Goal: Transaction & Acquisition: Purchase product/service

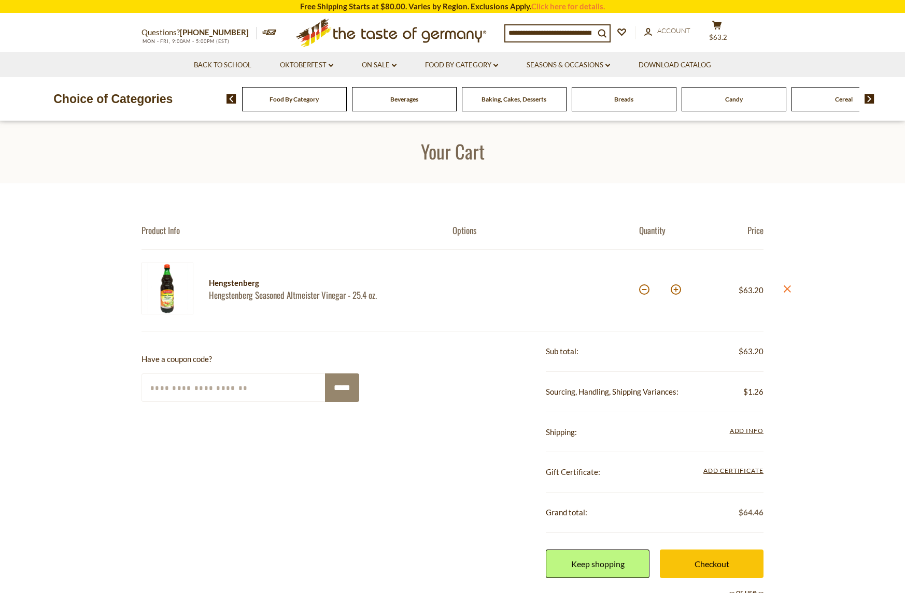
scroll to position [5, 0]
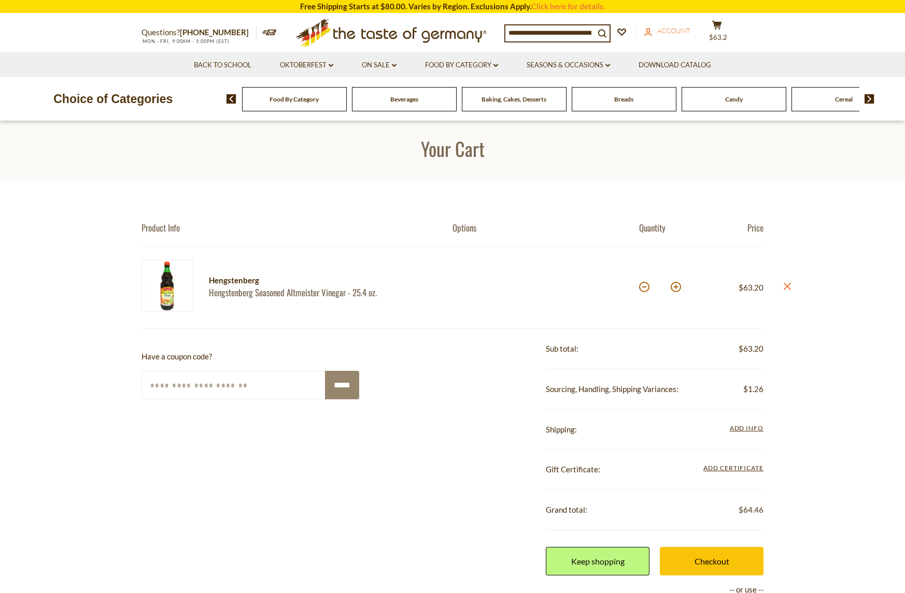
click at [689, 33] on span "Account" at bounding box center [673, 30] width 33 height 8
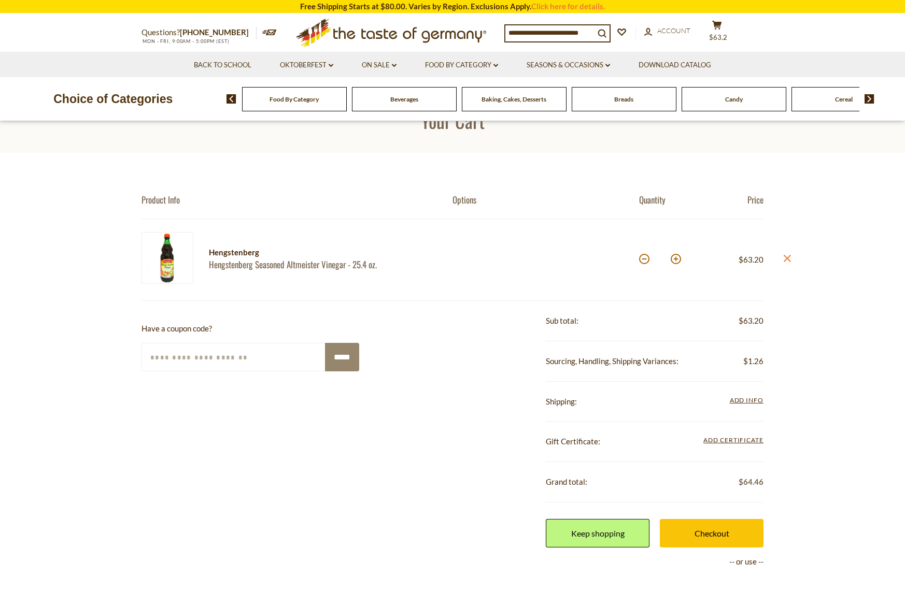
scroll to position [30, 0]
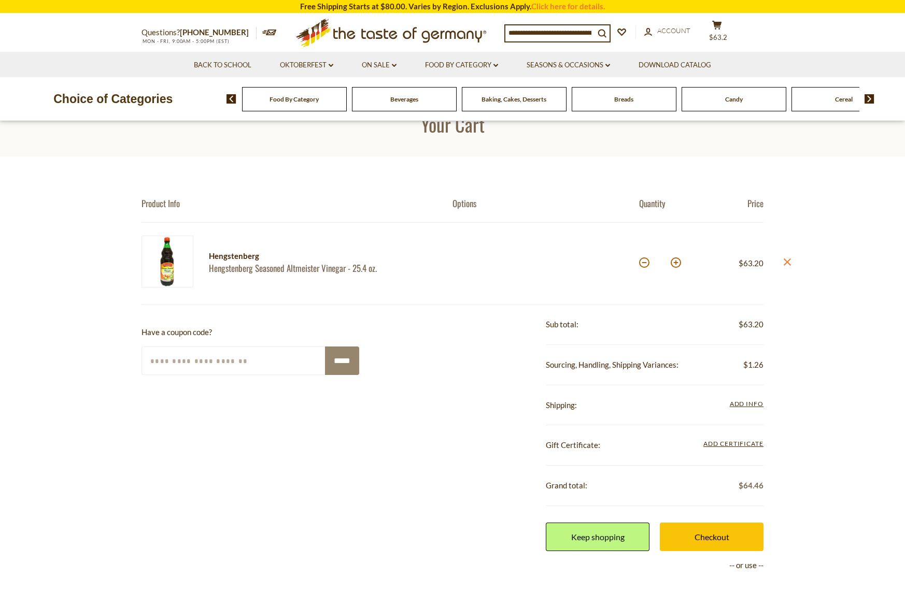
click at [283, 99] on span "Food By Category" at bounding box center [293, 99] width 49 height 8
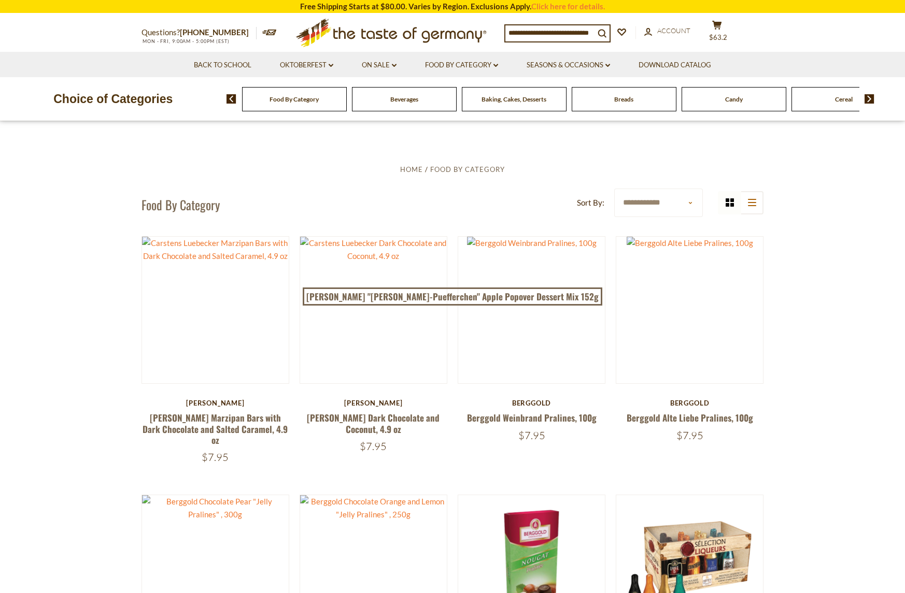
click at [869, 101] on img at bounding box center [869, 98] width 10 height 9
click at [869, 97] on img at bounding box center [869, 98] width 10 height 9
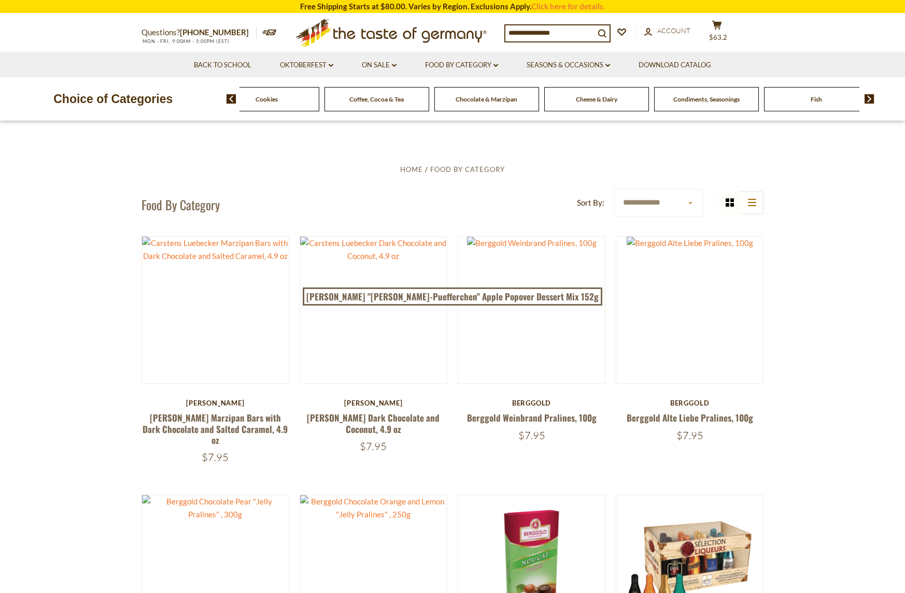
click at [709, 102] on span "Condiments, Seasonings" at bounding box center [706, 99] width 66 height 8
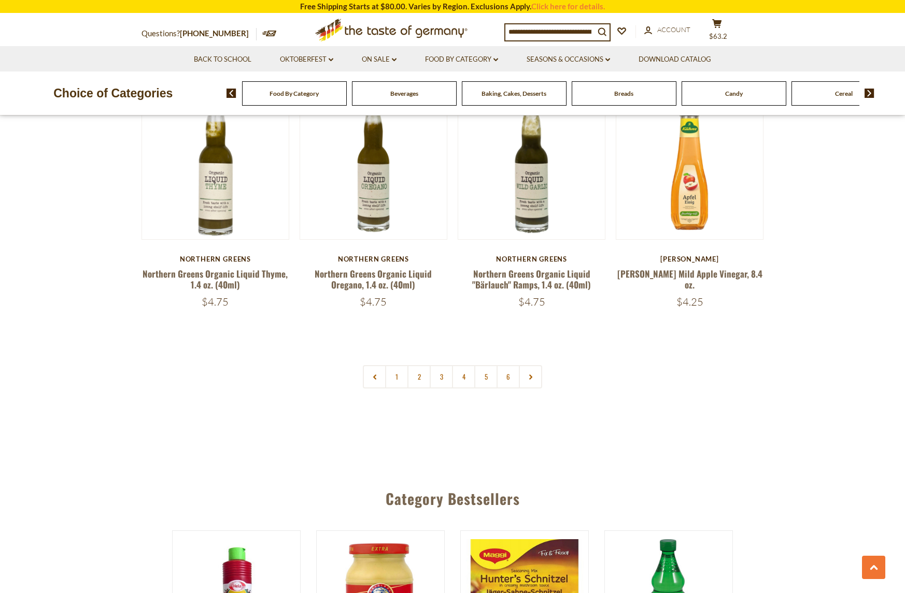
scroll to position [2392, 0]
click at [416, 366] on link "2" at bounding box center [418, 377] width 23 height 23
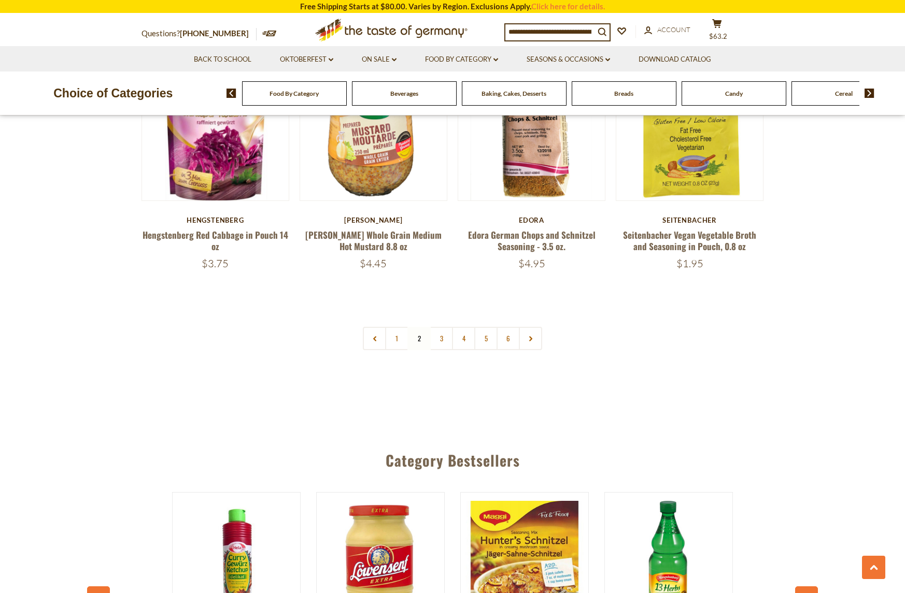
scroll to position [2449, 0]
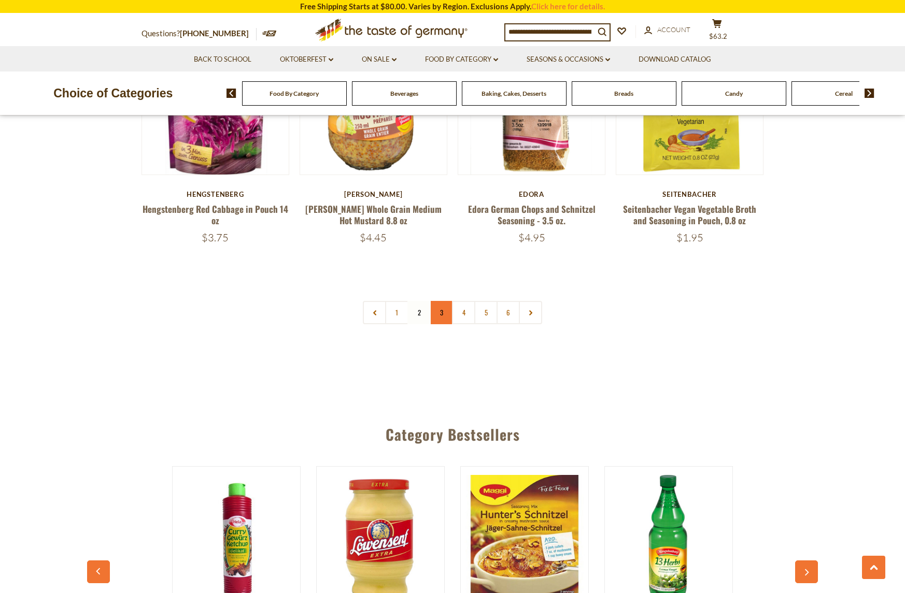
click at [440, 301] on link "3" at bounding box center [440, 312] width 23 height 23
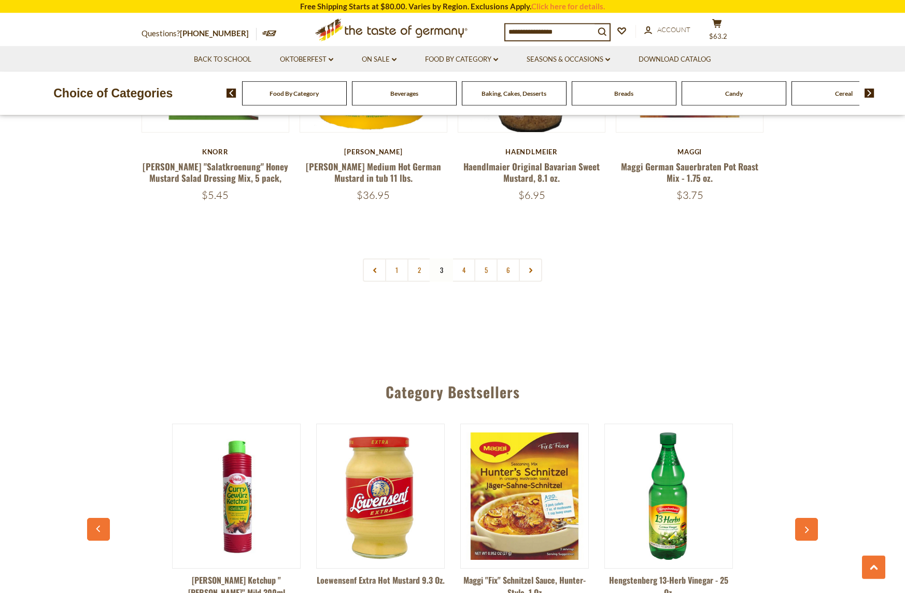
scroll to position [2486, 0]
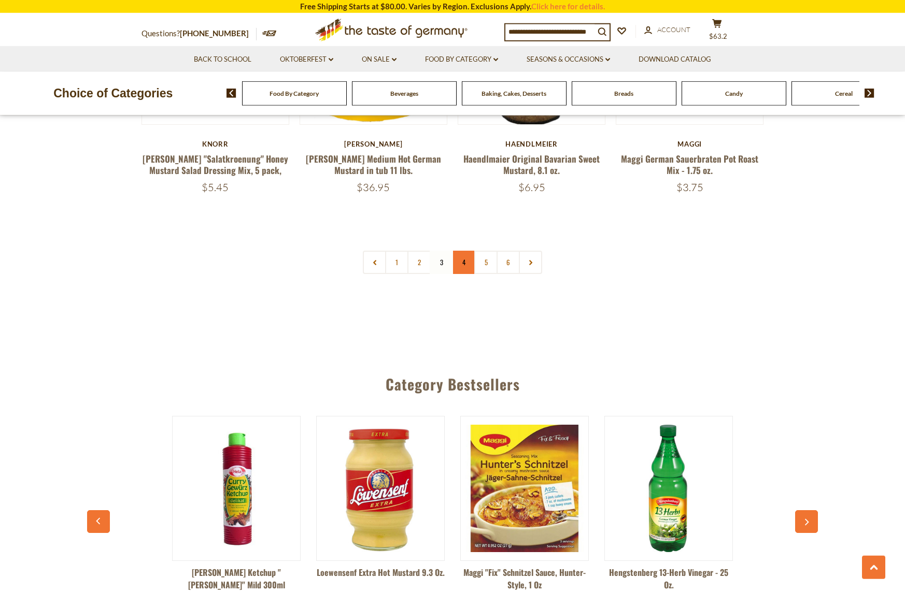
click at [465, 251] on link "4" at bounding box center [463, 262] width 23 height 23
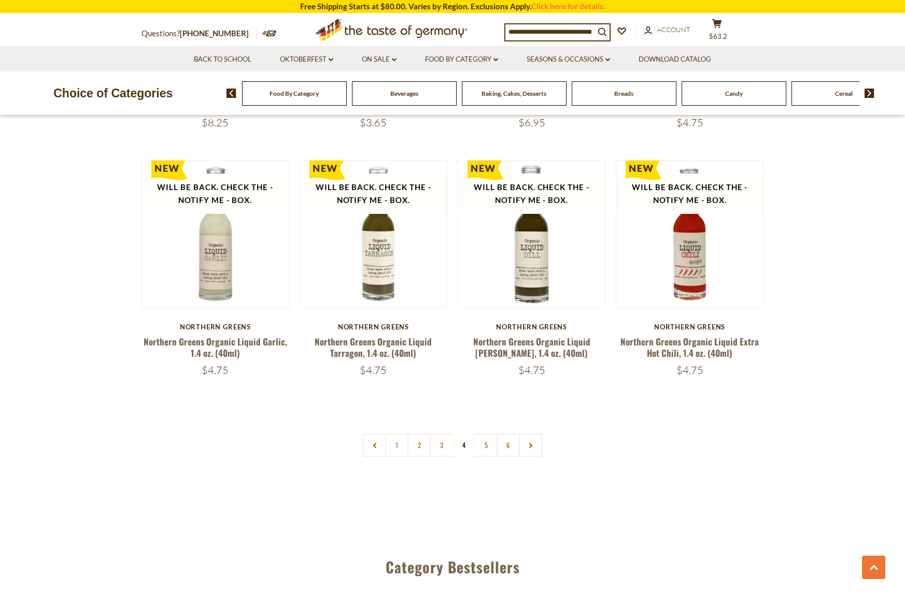
scroll to position [2381, 0]
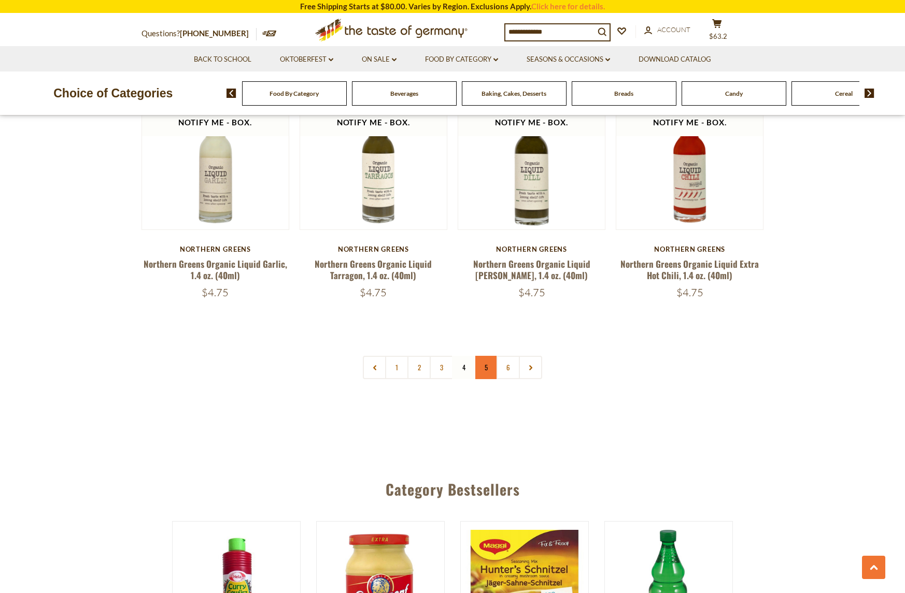
click at [489, 356] on link "5" at bounding box center [485, 367] width 23 height 23
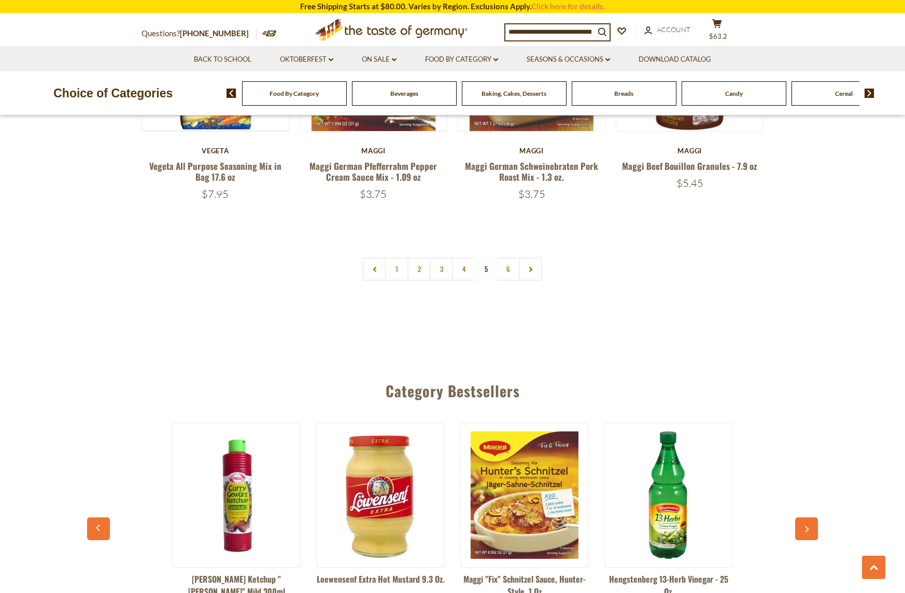
scroll to position [2505, 0]
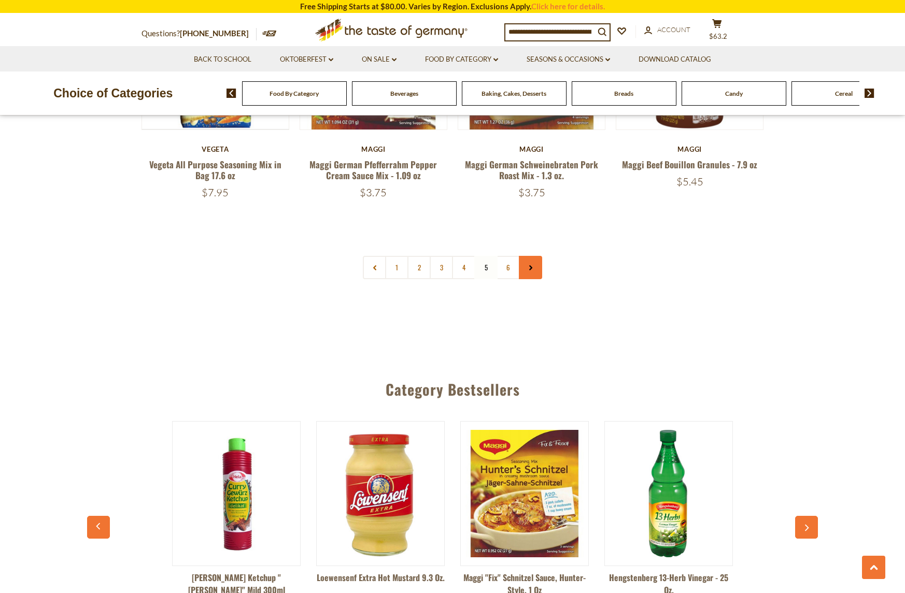
click at [533, 265] on icon at bounding box center [530, 267] width 6 height 5
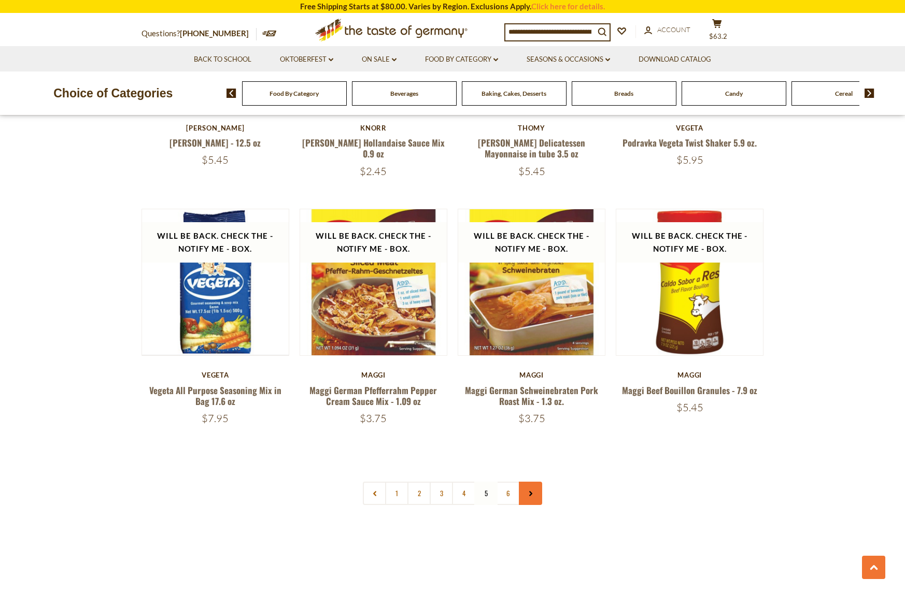
scroll to position [2257, 0]
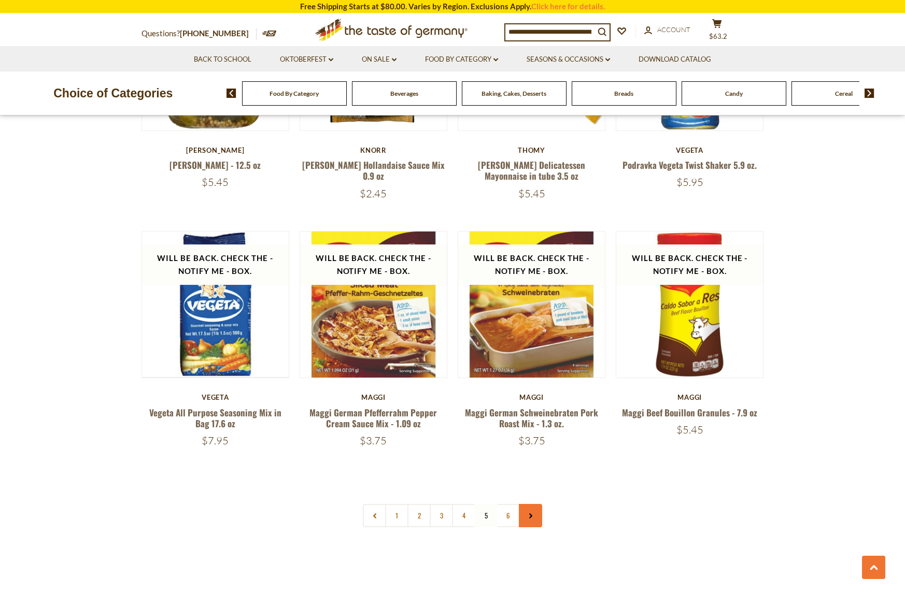
click at [531, 504] on link at bounding box center [530, 515] width 23 height 23
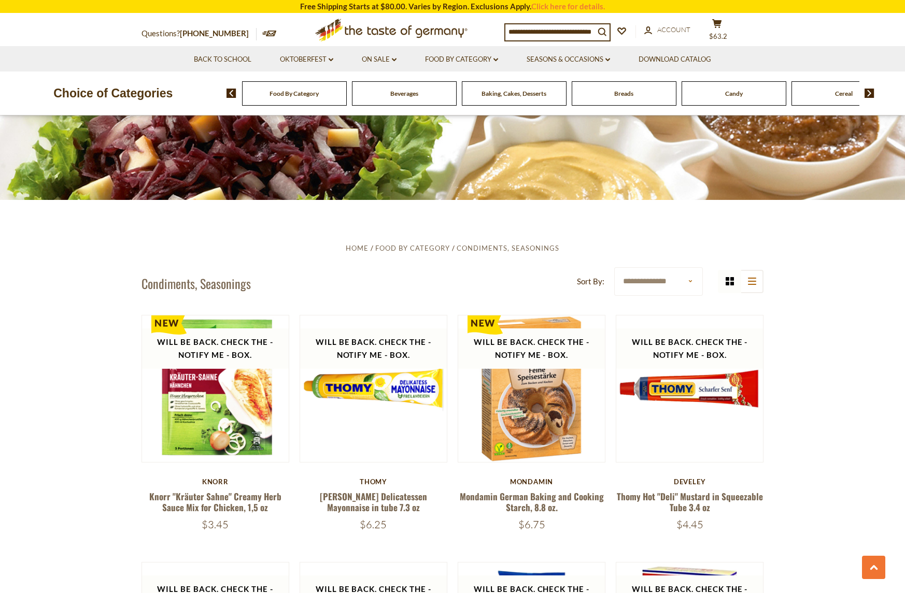
scroll to position [0, 0]
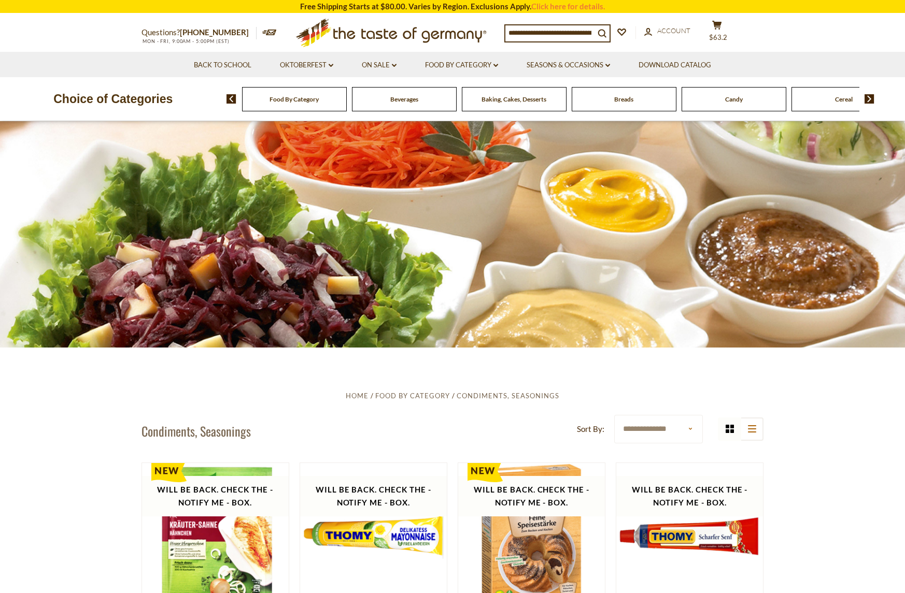
click at [556, 33] on input at bounding box center [549, 32] width 89 height 15
click at [753, 31] on div "Compare Compare up to 4 items: Clear Selection Compare search_icon search_icon …" at bounding box center [632, 33] width 256 height 26
click at [727, 33] on span "$63.2" at bounding box center [718, 37] width 18 height 8
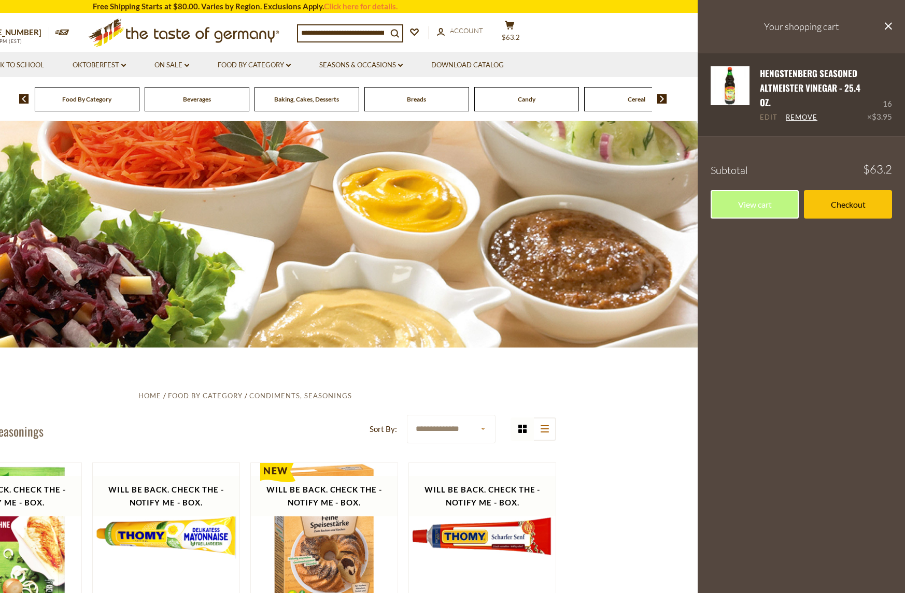
click at [767, 118] on link "Edit" at bounding box center [768, 117] width 18 height 9
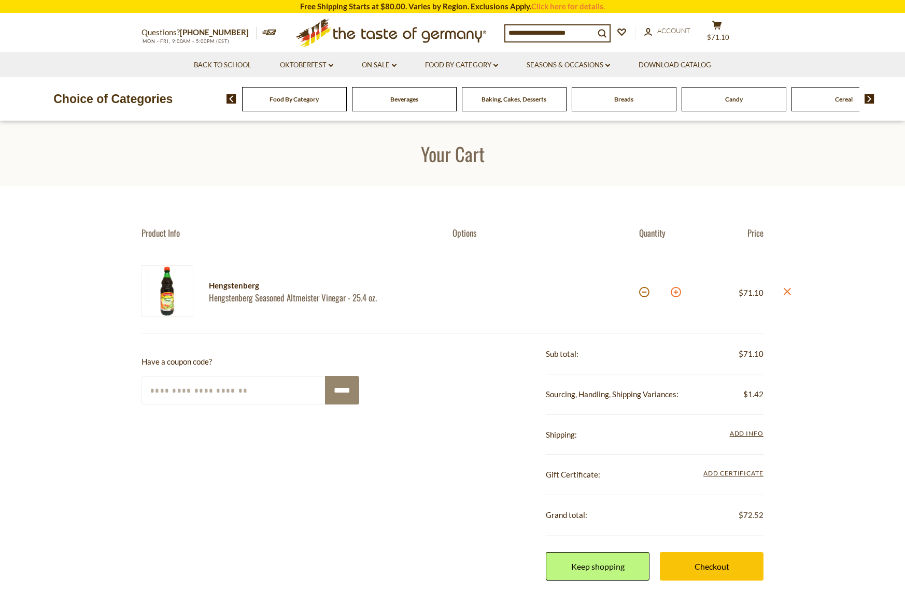
click at [677, 293] on button at bounding box center [675, 292] width 10 height 10
type input "**"
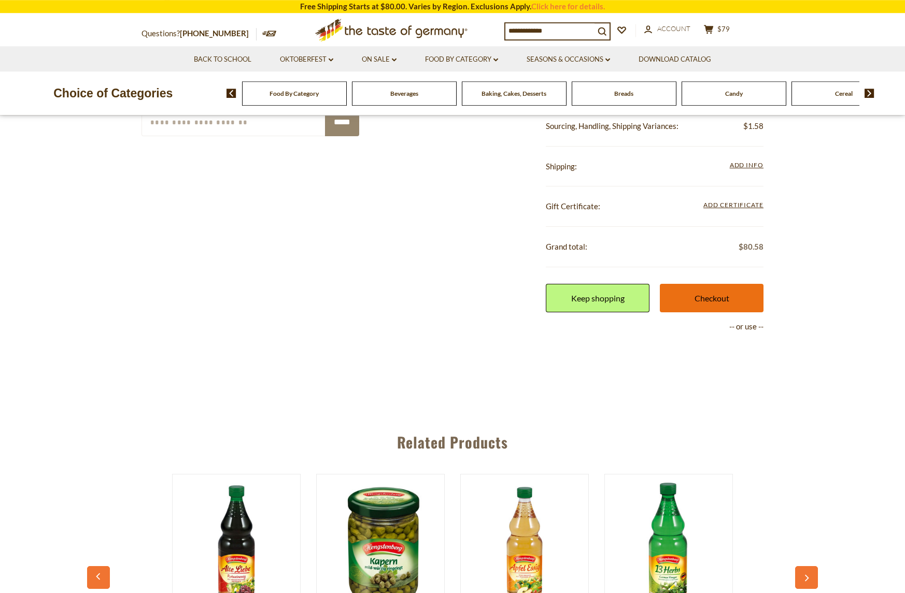
scroll to position [270, 0]
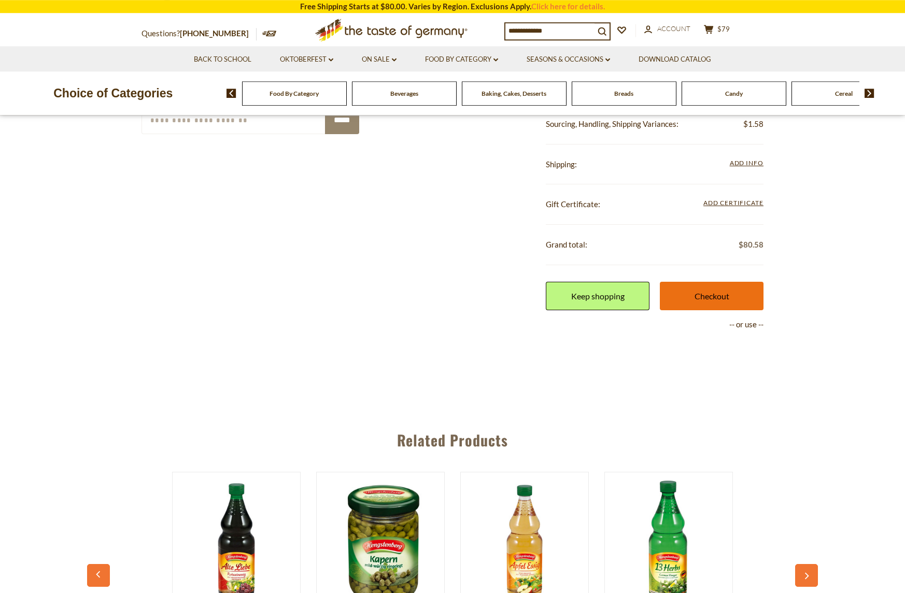
click at [711, 298] on link "Checkout" at bounding box center [712, 296] width 104 height 28
